Goal: Information Seeking & Learning: Learn about a topic

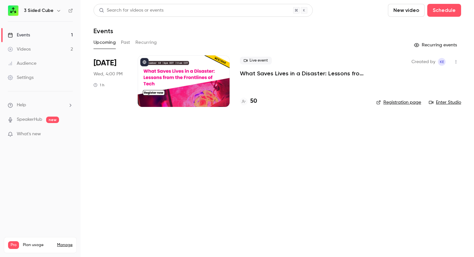
click at [257, 73] on p "What Saves Lives in a Disaster: Lessons from the Frontlines of Tech" at bounding box center [303, 74] width 126 height 8
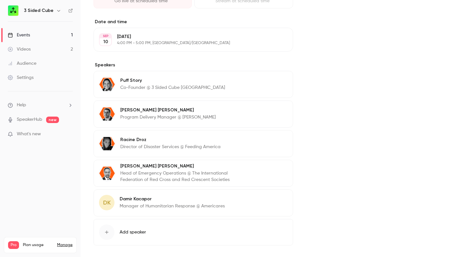
scroll to position [224, 0]
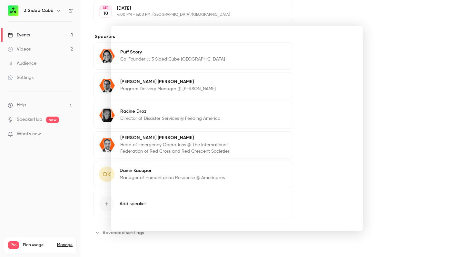
click at [59, 155] on div at bounding box center [237, 128] width 474 height 257
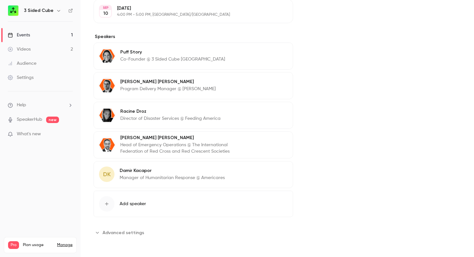
click at [39, 119] on link "SpeakerHub" at bounding box center [29, 119] width 25 height 7
click at [36, 120] on link "SpeakerHub" at bounding box center [29, 119] width 25 height 7
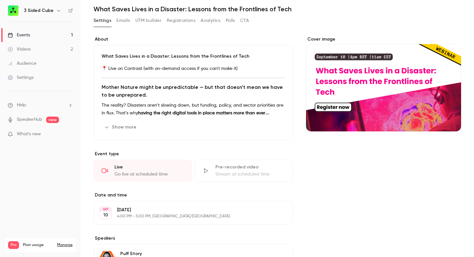
scroll to position [0, 0]
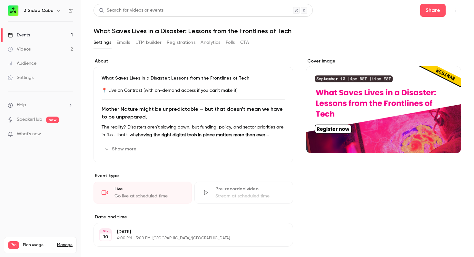
click at [126, 148] on button "Show more" at bounding box center [121, 149] width 39 height 10
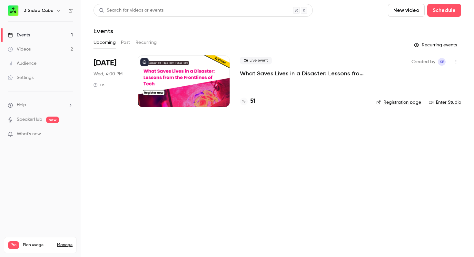
click at [399, 101] on link "Registration page" at bounding box center [398, 102] width 45 height 6
